Goal: Information Seeking & Learning: Find specific fact

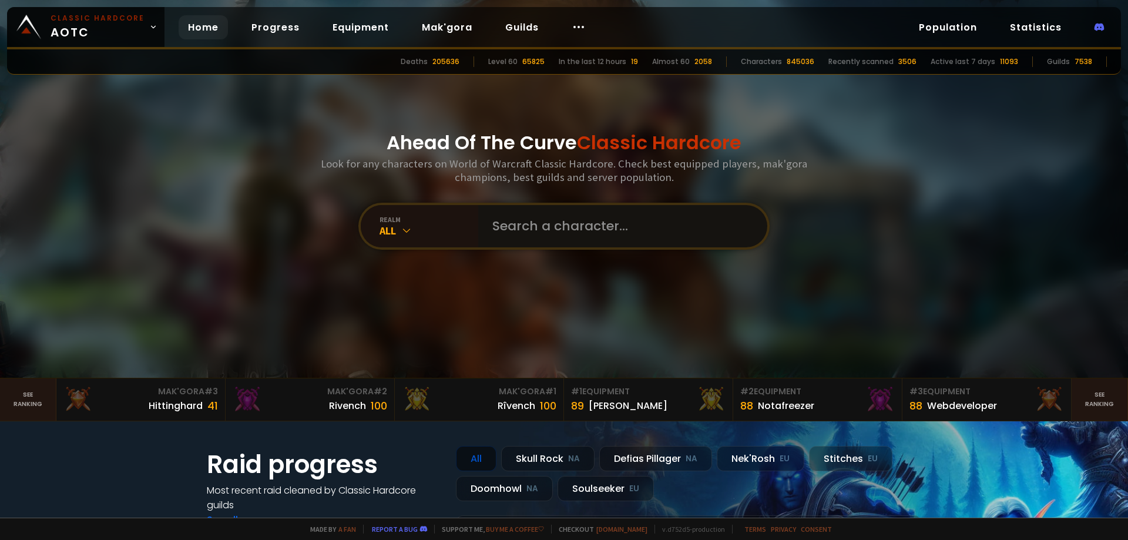
click at [549, 234] on input "text" at bounding box center [619, 226] width 268 height 42
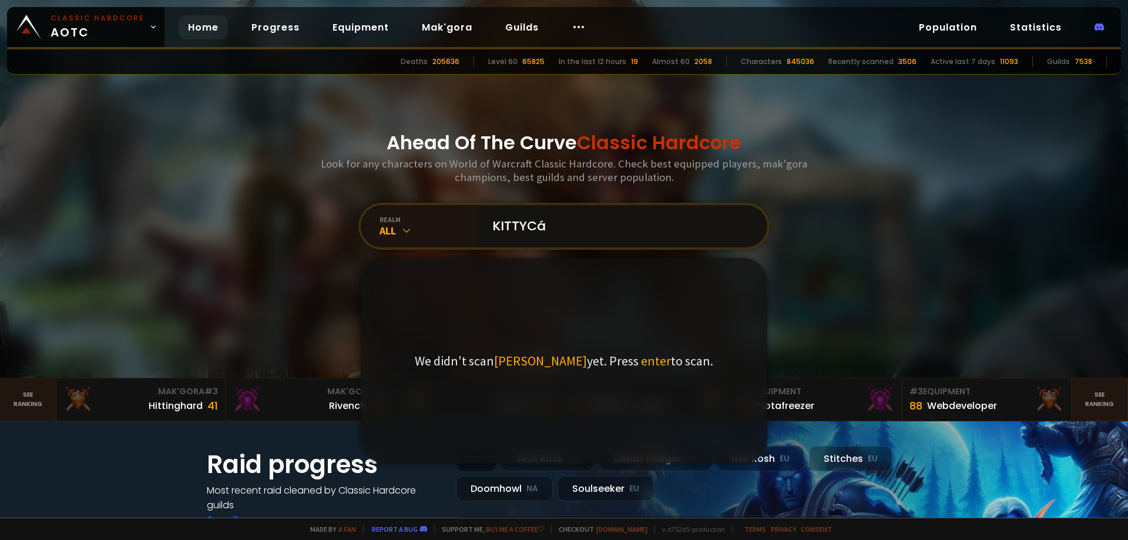
type input "KITTYCát"
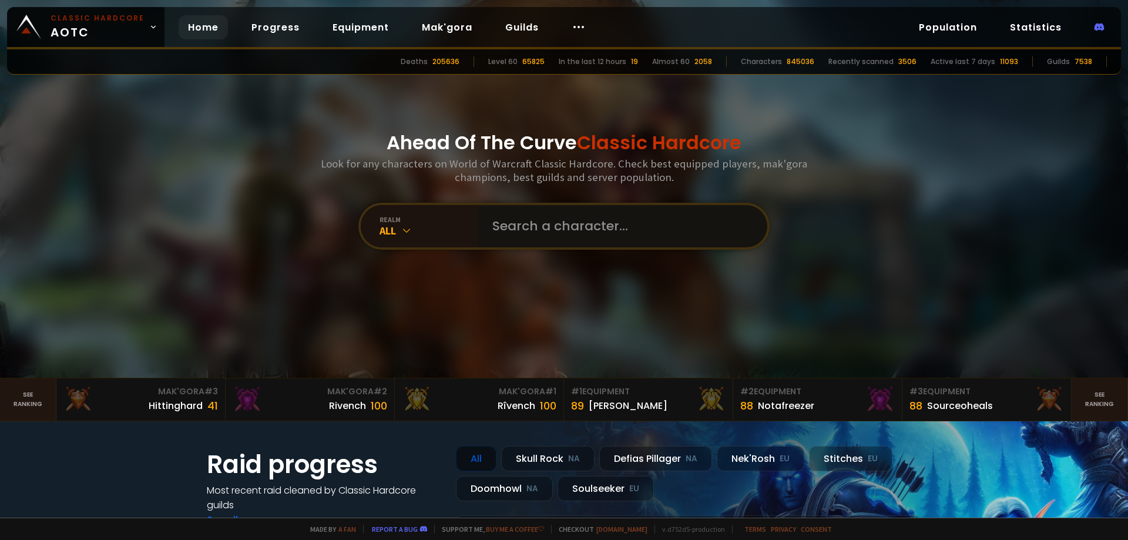
click at [538, 233] on input "text" at bounding box center [619, 226] width 268 height 42
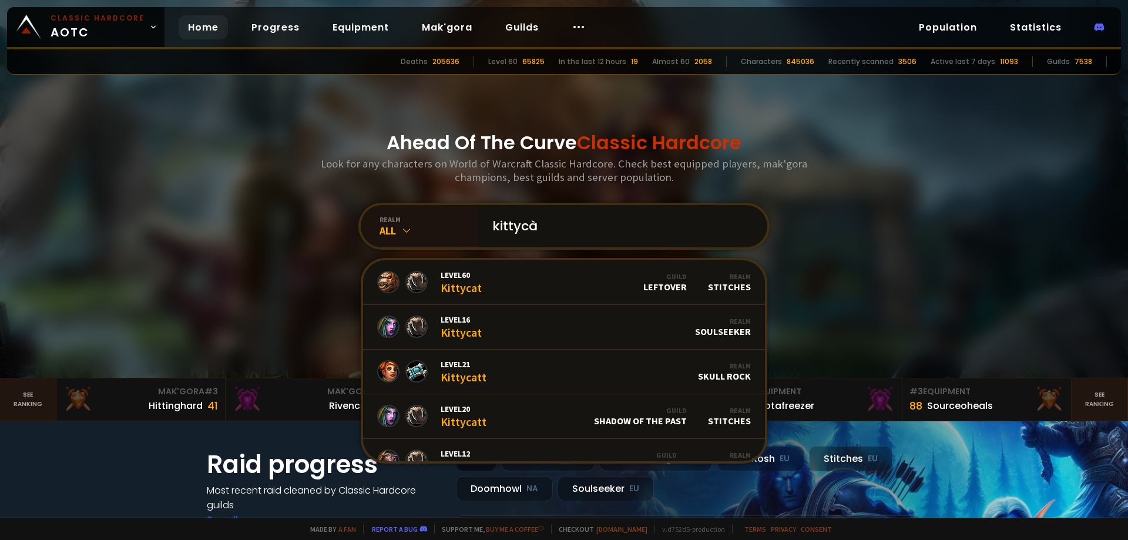
type input "kittycàt"
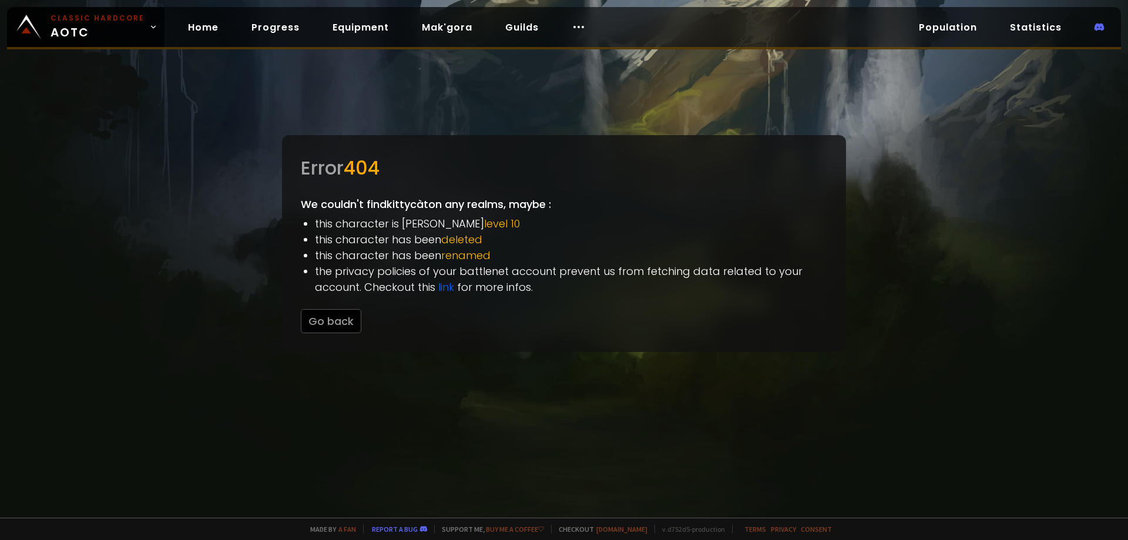
drag, startPoint x: 555, startPoint y: 217, endPoint x: 561, endPoint y: 219, distance: 6.1
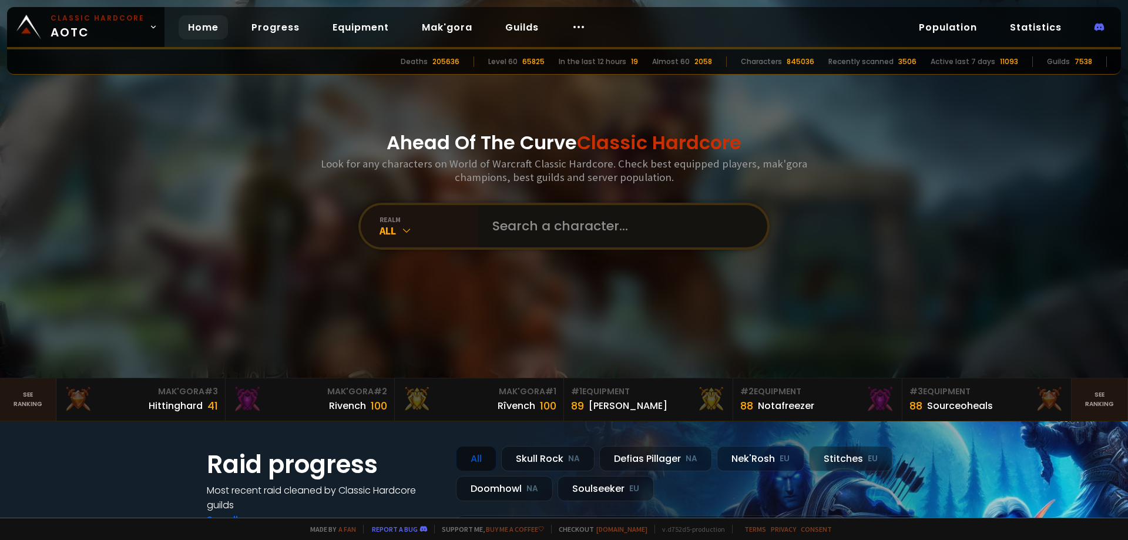
click at [535, 232] on input "text" at bounding box center [619, 226] width 268 height 42
type input "kittycat"
click at [547, 223] on input "text" at bounding box center [619, 226] width 268 height 42
type input "kitykat"
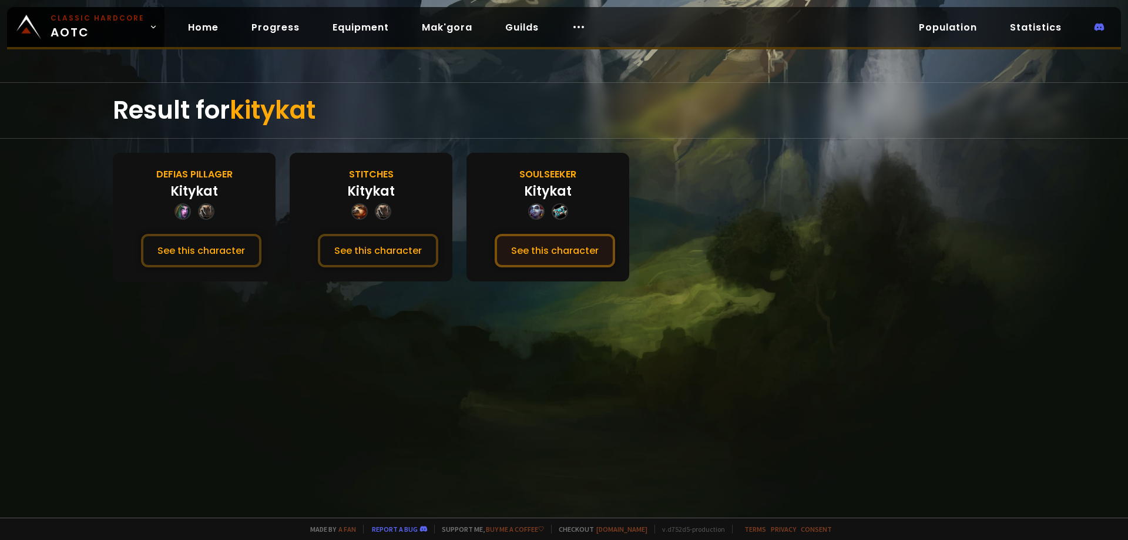
click at [566, 247] on button "See this character" at bounding box center [555, 251] width 120 height 34
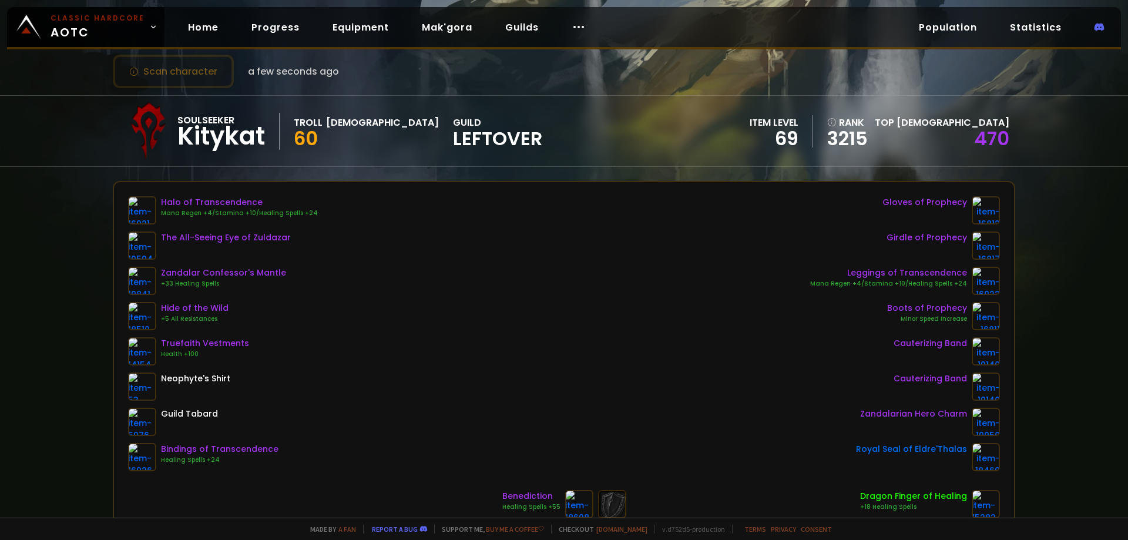
scroll to position [118, 0]
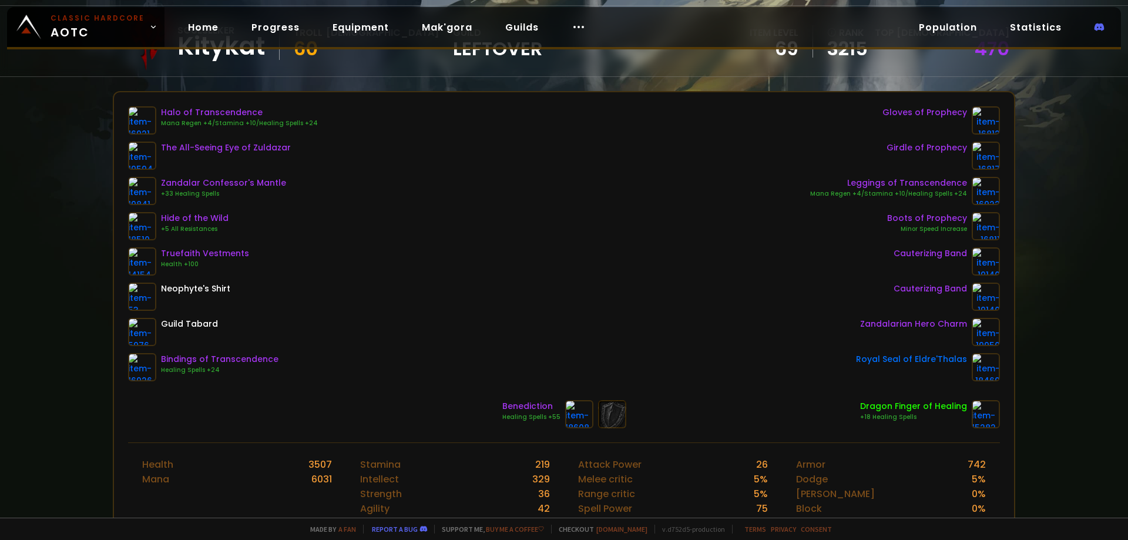
drag, startPoint x: 303, startPoint y: 71, endPoint x: 316, endPoint y: 78, distance: 14.7
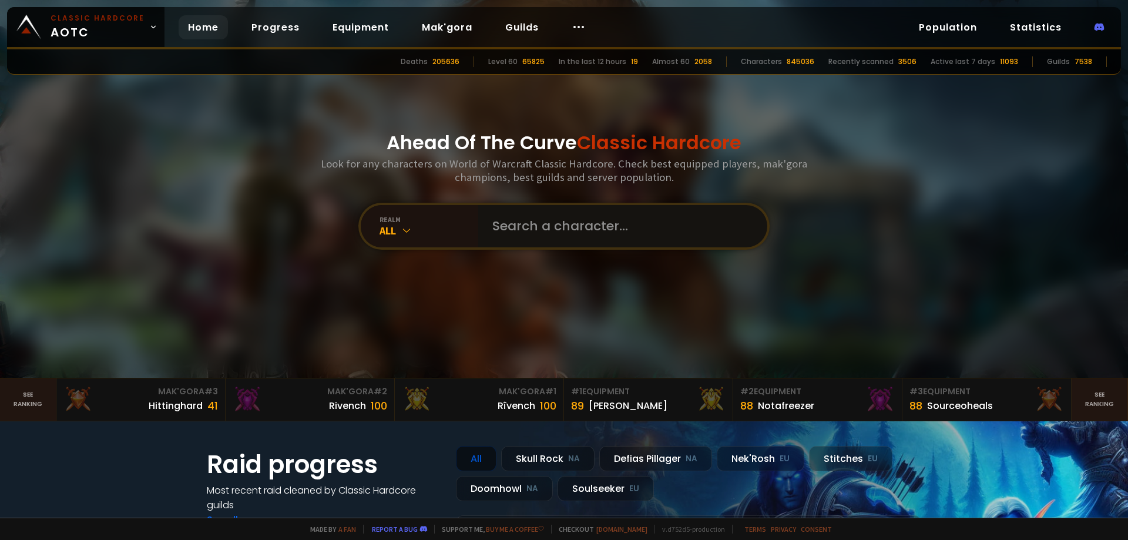
click at [557, 216] on input "text" at bounding box center [619, 226] width 268 height 42
type input "ogrim"
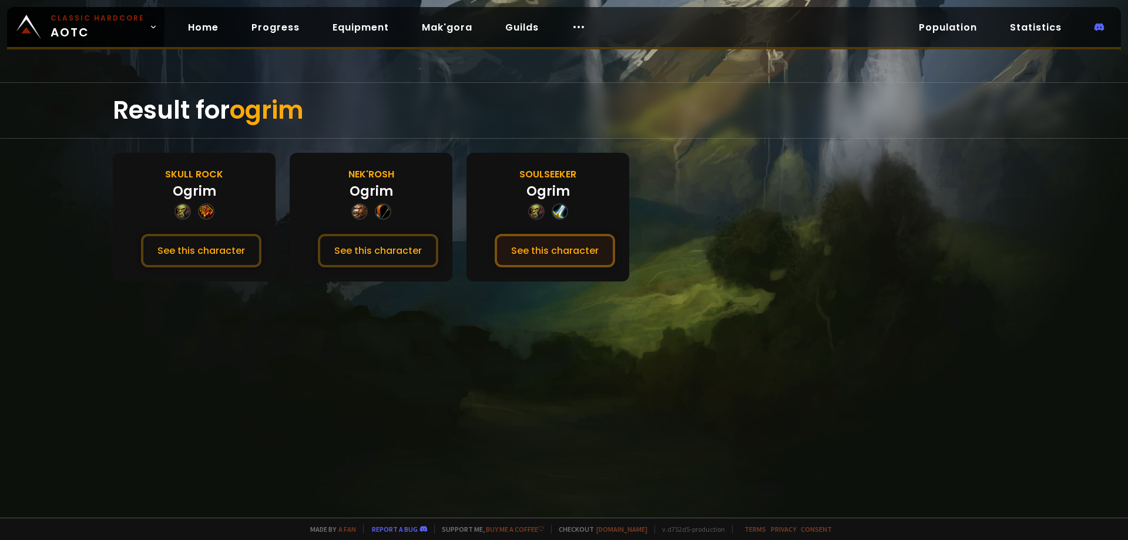
click at [572, 243] on button "See this character" at bounding box center [555, 251] width 120 height 34
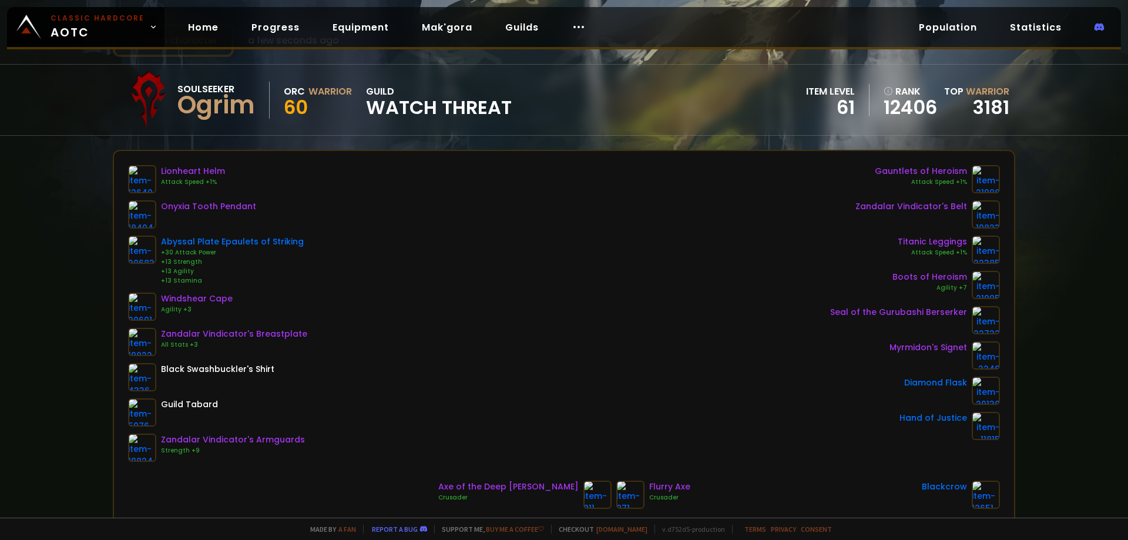
scroll to position [118, 0]
